Goal: Complete application form: Complete application form

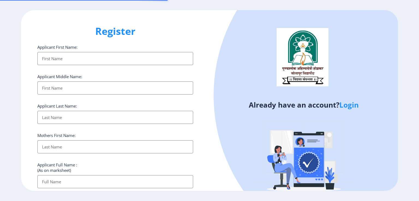
select select
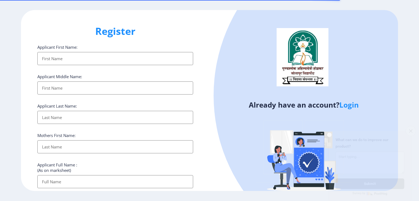
click at [108, 60] on input "Applicant First Name:" at bounding box center [115, 58] width 156 height 13
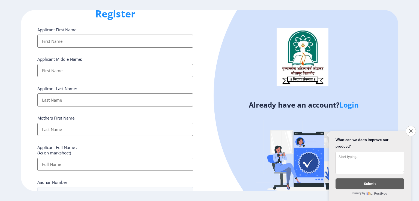
scroll to position [27, 0]
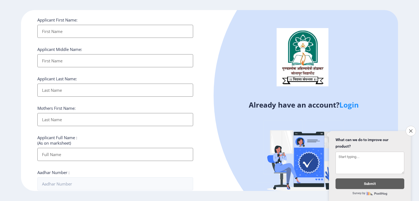
type input "kausar"
type input "shaikh"
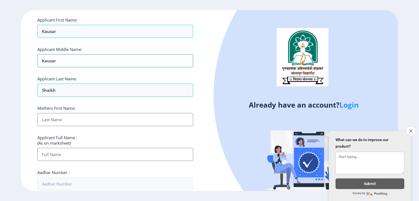
drag, startPoint x: 72, startPoint y: 63, endPoint x: 0, endPoint y: 59, distance: 72.0
click at [0, 59] on ngx-register "Register Applicant First Name: kausar Applicant Middle Name: kausar Applicant L…" at bounding box center [209, 100] width 419 height 181
type input "Tayyab"
click at [80, 106] on div "Mothers First Name:" at bounding box center [115, 115] width 156 height 21
click at [80, 120] on input "Applicant First Name:" at bounding box center [115, 119] width 156 height 13
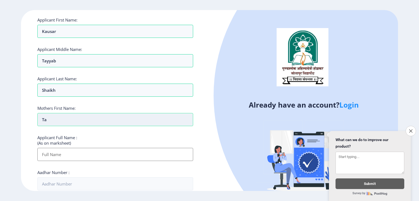
type input "T"
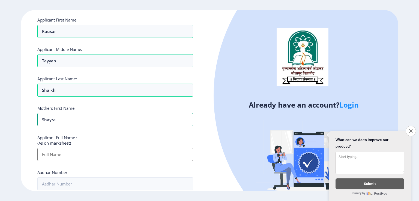
type input "Shayra"
click at [83, 153] on input "Applicant First Name:" at bounding box center [115, 154] width 156 height 13
type input "S"
type input "[PERSON_NAME] [PERSON_NAME]"
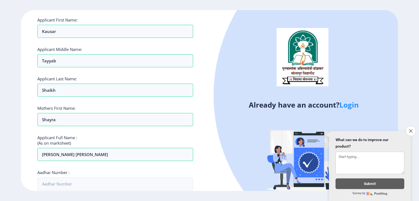
click at [117, 172] on div "Aadhar Number :" at bounding box center [115, 180] width 156 height 21
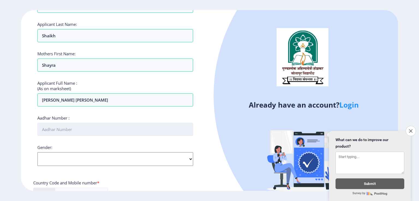
click at [105, 131] on input "Aadhar Number :" at bounding box center [115, 129] width 156 height 13
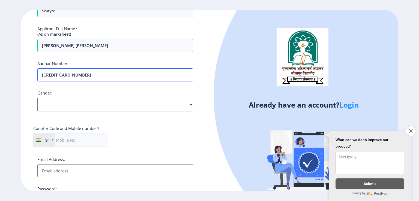
type input "571775726342"
click at [143, 108] on select "Select Gender Male Female Other" at bounding box center [115, 105] width 156 height 14
select select "[DEMOGRAPHIC_DATA]"
click at [37, 98] on select "Select Gender Male Female Other" at bounding box center [115, 105] width 156 height 14
click at [78, 139] on input "text" at bounding box center [70, 140] width 75 height 14
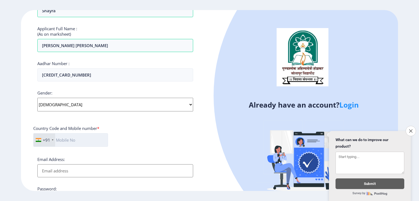
type input "08605533834"
type input "[EMAIL_ADDRESS][DOMAIN_NAME]"
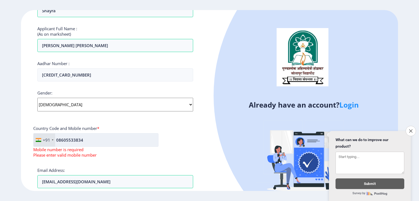
click at [57, 139] on input "08605533834" at bounding box center [95, 140] width 125 height 14
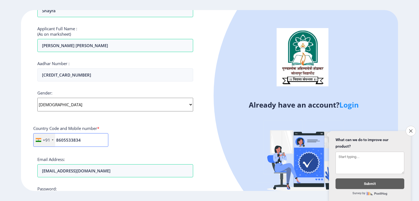
type input "8605533834"
click at [181, 147] on div "+91 India (भारत) +91 Afghanistan (‫افغانستان‬‎) +93 Albania (Shqipëri) +355 Alg…" at bounding box center [115, 142] width 164 height 18
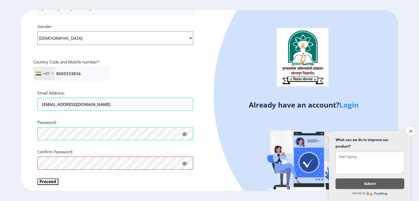
scroll to position [204, 0]
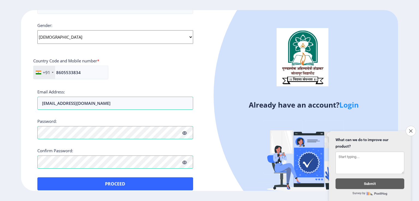
click at [92, 174] on div "Applicant First Name: kausar Applicant Middle Name: Tayyab Applicant Last Name:…" at bounding box center [115, 16] width 156 height 350
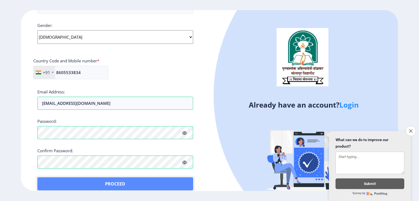
click at [136, 181] on button "Proceed" at bounding box center [115, 183] width 156 height 13
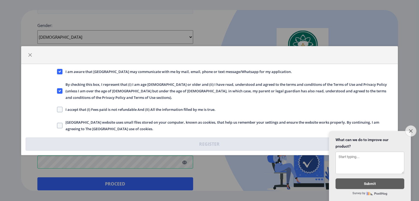
click at [407, 128] on button "Close survey" at bounding box center [410, 130] width 11 height 11
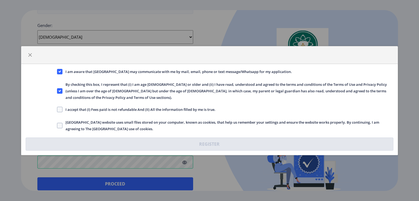
click at [62, 107] on span "I accept that (I) Fees paid is not refundable And (II) All the information fill…" at bounding box center [138, 109] width 153 height 7
click at [57, 109] on input "I accept that (I) Fees paid is not refundable And (II) All the information fill…" at bounding box center [57, 109] width 0 height 0
checkbox input "true"
click at [60, 123] on span at bounding box center [59, 125] width 5 height 5
click at [57, 125] on input "Solapur University website uses small files stored on your computer, known as c…" at bounding box center [57, 125] width 0 height 0
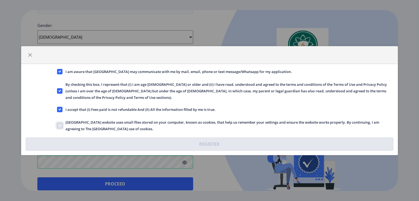
checkbox input "true"
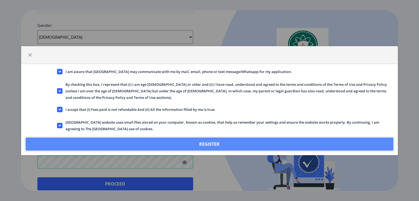
click at [201, 138] on button "Register" at bounding box center [209, 144] width 367 height 13
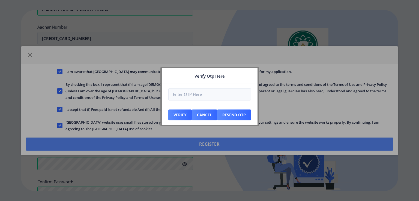
scroll to position [235, 0]
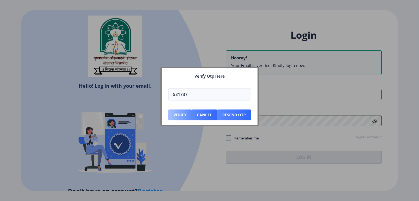
type input "581737"
click at [181, 115] on button "Verify" at bounding box center [179, 115] width 23 height 11
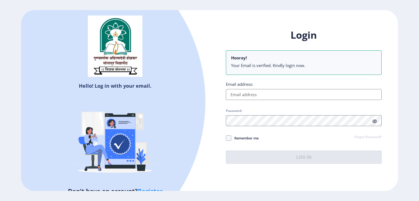
click at [262, 96] on input "Email address:" at bounding box center [304, 94] width 156 height 11
type input "[EMAIL_ADDRESS][DOMAIN_NAME]"
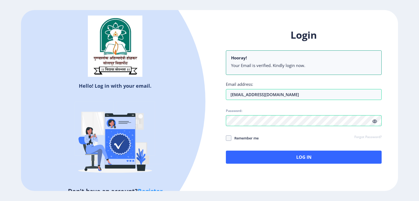
click at [248, 139] on span "Remember me" at bounding box center [244, 138] width 27 height 7
click at [226, 138] on input "Remember me" at bounding box center [226, 138] width 0 height 0
checkbox input "true"
click at [375, 123] on icon at bounding box center [374, 121] width 5 height 4
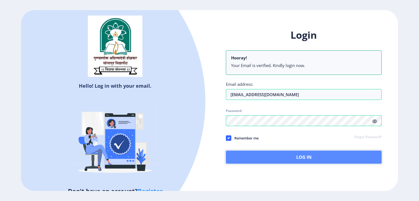
click at [304, 155] on button "Log In" at bounding box center [304, 157] width 156 height 13
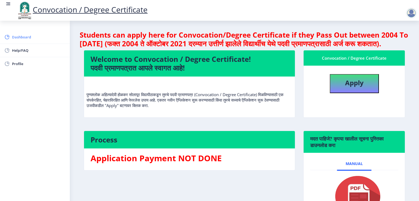
click at [11, 33] on link "Dashboard" at bounding box center [35, 37] width 70 height 13
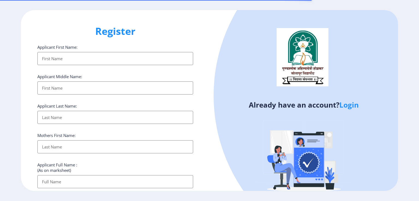
select select
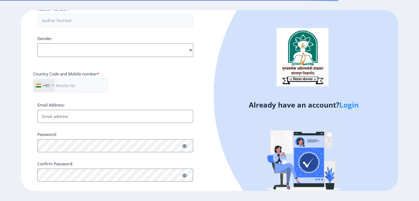
scroll to position [198, 0]
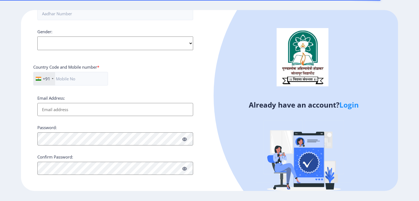
click at [354, 103] on link "Login" at bounding box center [348, 105] width 19 height 10
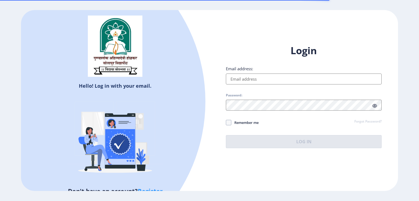
click at [241, 77] on input "Email address:" at bounding box center [304, 79] width 156 height 11
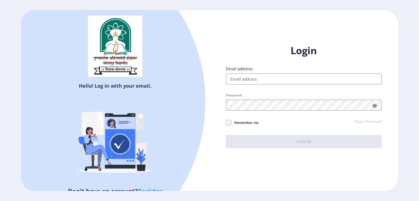
type input "[EMAIL_ADDRESS][DOMAIN_NAME]"
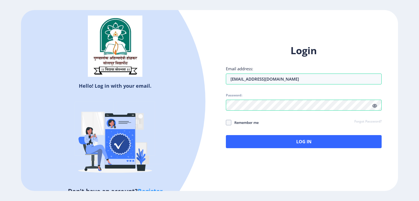
click at [242, 123] on span "Remember me" at bounding box center [244, 122] width 27 height 7
click at [226, 123] on input "Remember me" at bounding box center [226, 122] width 0 height 0
checkbox input "true"
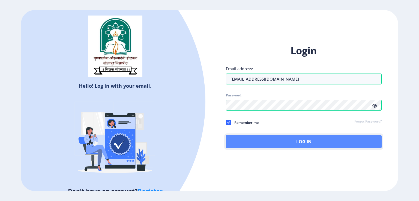
click at [283, 139] on button "Log In" at bounding box center [304, 141] width 156 height 13
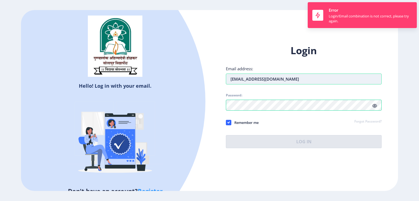
click at [289, 83] on input "[EMAIL_ADDRESS][DOMAIN_NAME]" at bounding box center [304, 79] width 156 height 11
click at [254, 109] on div "Password:" at bounding box center [304, 101] width 156 height 17
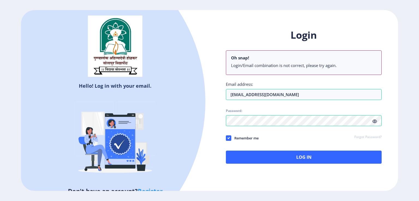
click at [375, 120] on icon at bounding box center [374, 121] width 5 height 4
click at [268, 94] on input "[EMAIL_ADDRESS][DOMAIN_NAME]" at bounding box center [304, 94] width 156 height 11
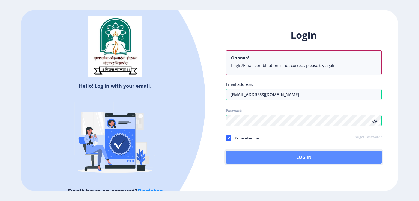
click at [262, 154] on button "Log In" at bounding box center [304, 157] width 156 height 13
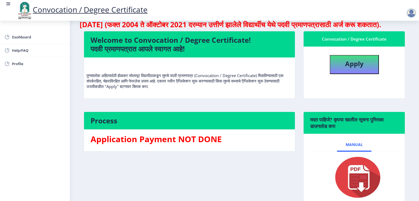
scroll to position [27, 0]
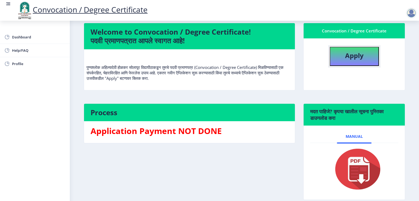
click at [354, 60] on b "Apply" at bounding box center [354, 55] width 19 height 9
select select
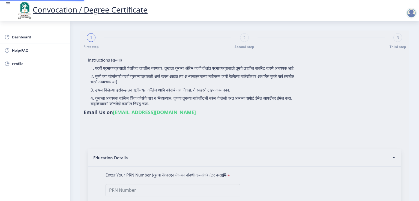
type input "[PERSON_NAME] [PERSON_NAME]"
type input "Shayra"
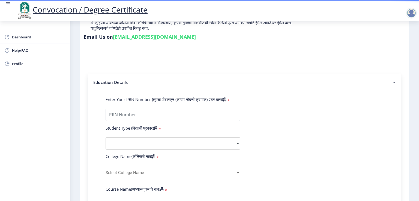
scroll to position [82, 0]
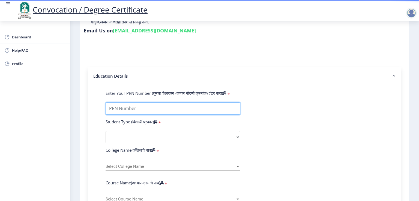
click at [201, 105] on input "Enter Your PRN Number (तुमचा पीआरएन (कायम नोंदणी क्रमांक) एंटर करा)" at bounding box center [172, 108] width 135 height 12
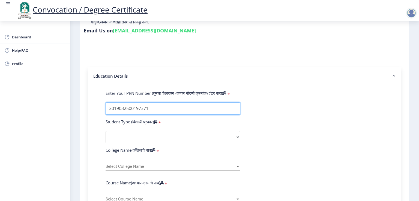
type input "2019032500197371"
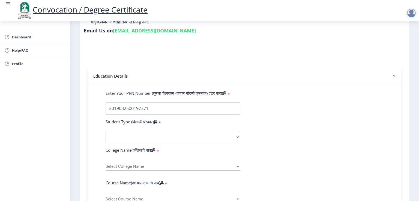
click at [163, 134] on select "Select Student Type Regular External" at bounding box center [172, 137] width 135 height 12
select select "Regular"
click at [105, 131] on select "Select Student Type Regular External" at bounding box center [172, 137] width 135 height 12
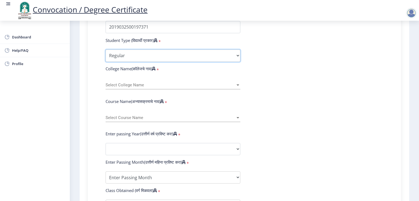
scroll to position [163, 0]
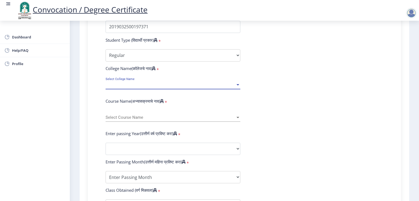
click at [152, 83] on span "Select College Name" at bounding box center [170, 85] width 130 height 5
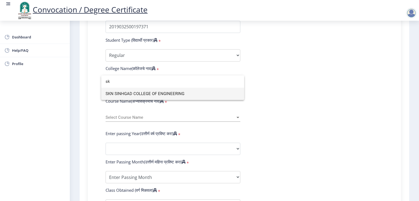
type input "sk"
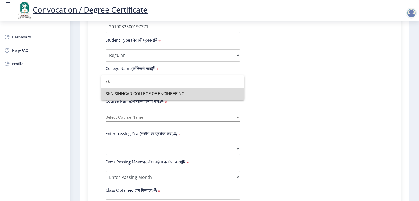
click at [168, 95] on span "SKN SINHGAD COLLEGE OF ENGINEERING" at bounding box center [172, 94] width 134 height 12
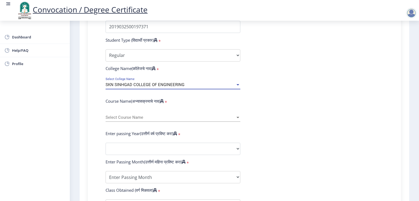
click at [199, 83] on div "SKN SINHGAD COLLEGE OF ENGINEERING" at bounding box center [170, 85] width 130 height 5
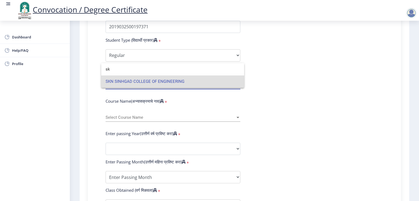
click at [199, 81] on span "SKN SINHGAD COLLEGE OF ENGINEERING" at bounding box center [172, 81] width 134 height 12
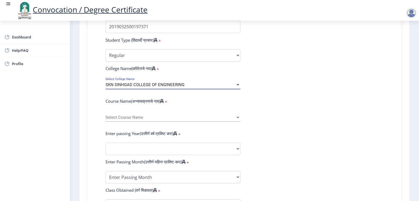
click at [153, 115] on span "Select Course Name" at bounding box center [170, 117] width 130 height 5
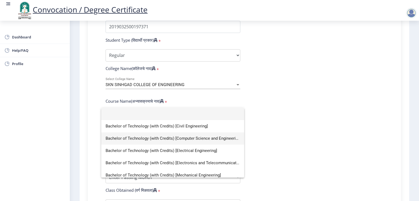
scroll to position [82, 0]
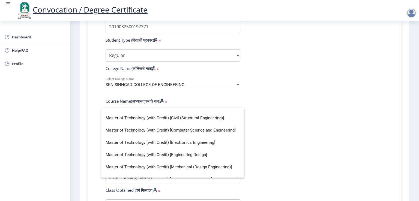
click at [271, 178] on div at bounding box center [209, 100] width 419 height 201
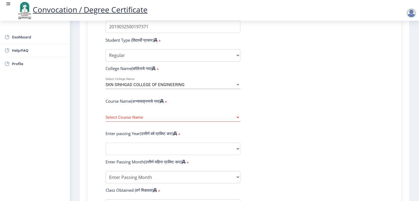
click at [214, 116] on span "Select Course Name" at bounding box center [170, 117] width 130 height 5
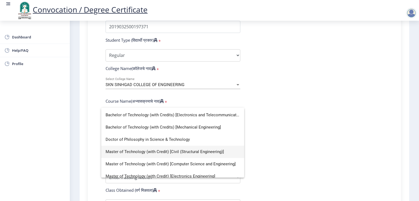
scroll to position [47, 0]
click at [195, 153] on span "Master of Technology (with Credit) [Civil (Structural Engineering)]" at bounding box center [172, 152] width 134 height 12
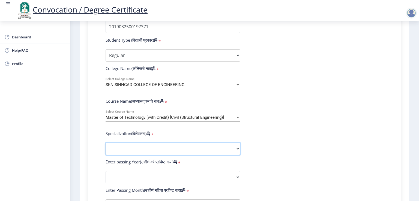
click at [191, 143] on select "Specialization Civil (Structural Engineering) Electronics & Telecommunication E…" at bounding box center [172, 149] width 135 height 12
select select "Civil (Structural Engineering)"
click at [105, 143] on select "Specialization Civil (Structural Engineering) Electronics & Telecommunication E…" at bounding box center [172, 149] width 135 height 12
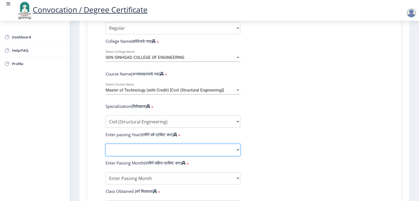
click at [169, 144] on select "2025 2024 2023 2022 2021 2020 2019 2018 2017 2016 2015 2014 2013 2012 2011 2010…" at bounding box center [172, 150] width 135 height 12
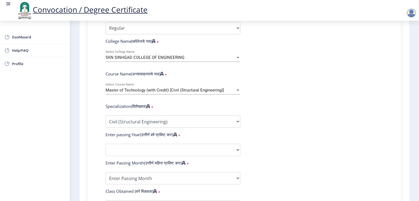
click at [366, 110] on form "Enter Your PRN Number (तुमचा पीआरएन (कायम नोंदणी क्रमांक) एंटर करा) * Student T…" at bounding box center [244, 139] width 286 height 317
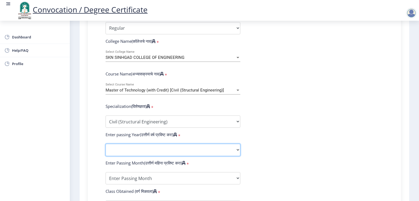
click at [146, 147] on select "2025 2024 2023 2022 2021 2020 2019 2018 2017 2016 2015 2014 2013 2012 2011 2010…" at bounding box center [172, 150] width 135 height 12
select select "2024"
click at [105, 144] on select "2025 2024 2023 2022 2021 2020 2019 2018 2017 2016 2015 2014 2013 2012 2011 2010…" at bounding box center [172, 150] width 135 height 12
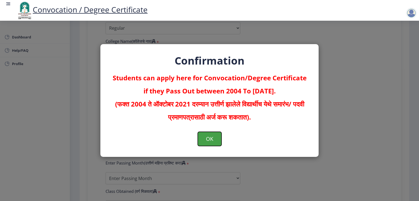
click at [214, 140] on button "OK" at bounding box center [210, 139] width 24 height 14
